Goal: Find specific page/section: Find specific page/section

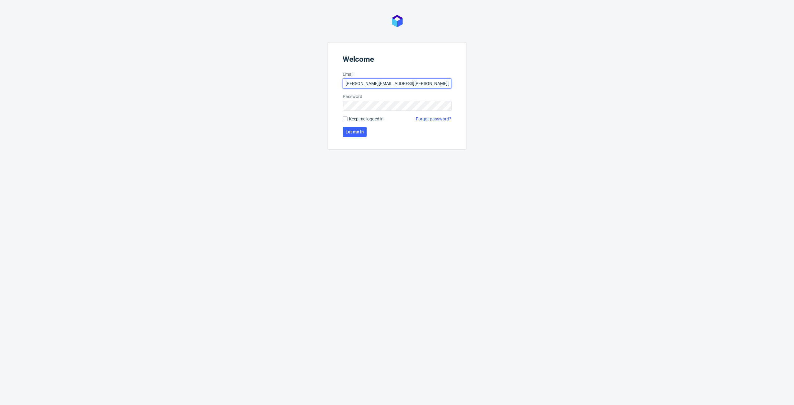
click at [352, 85] on input "michal.maciejewski@ad.packhelp.com" at bounding box center [397, 83] width 108 height 10
type input "michal.maciejewski@packhelp.com"
click at [297, 107] on div "Welcome Email michal.maciejewski@packhelp.com Password Keep me logged in Forgot…" at bounding box center [397, 202] width 794 height 405
click at [355, 133] on span "Let me in" at bounding box center [354, 132] width 18 height 4
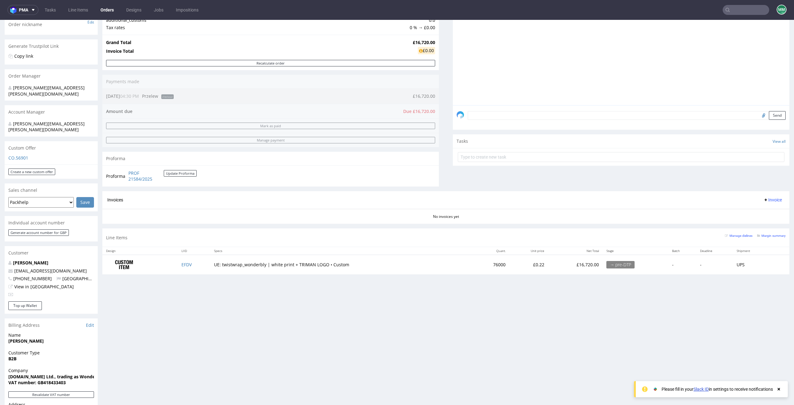
scroll to position [186, 0]
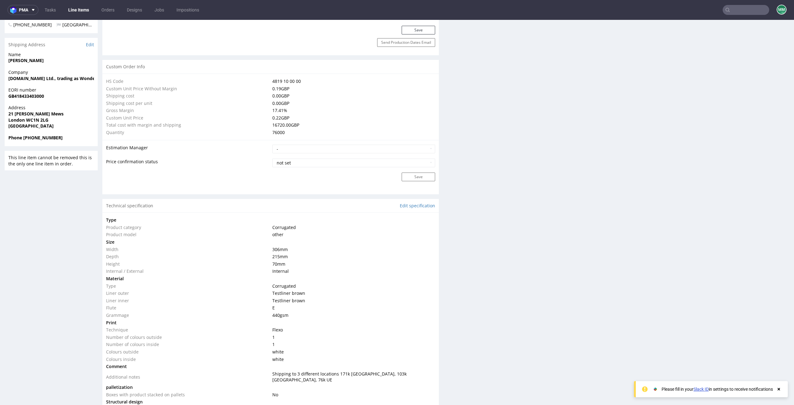
scroll to position [620, 0]
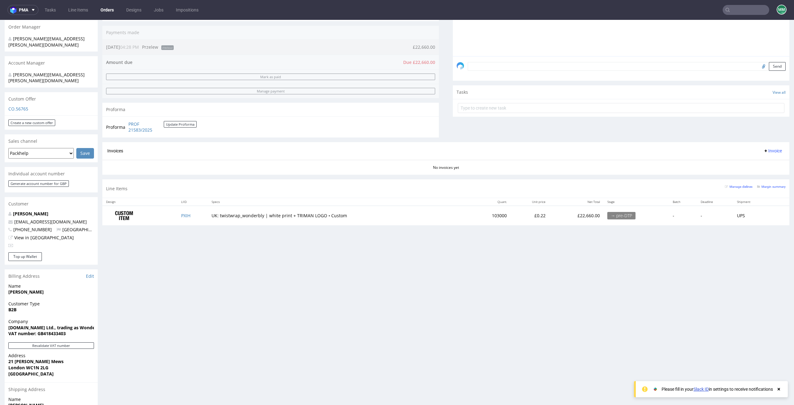
scroll to position [155, 0]
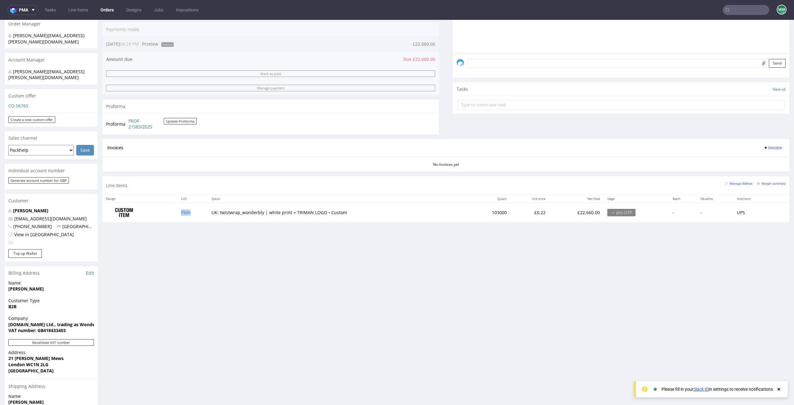
click at [182, 215] on td "PXIH" at bounding box center [192, 212] width 31 height 20
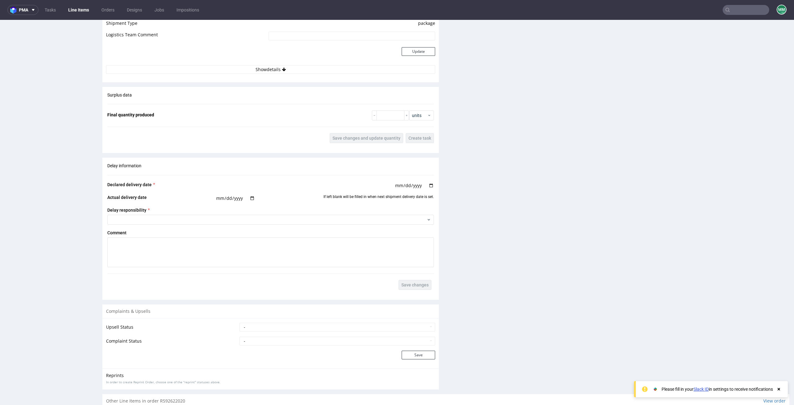
scroll to position [936, 0]
